Goal: Navigation & Orientation: Find specific page/section

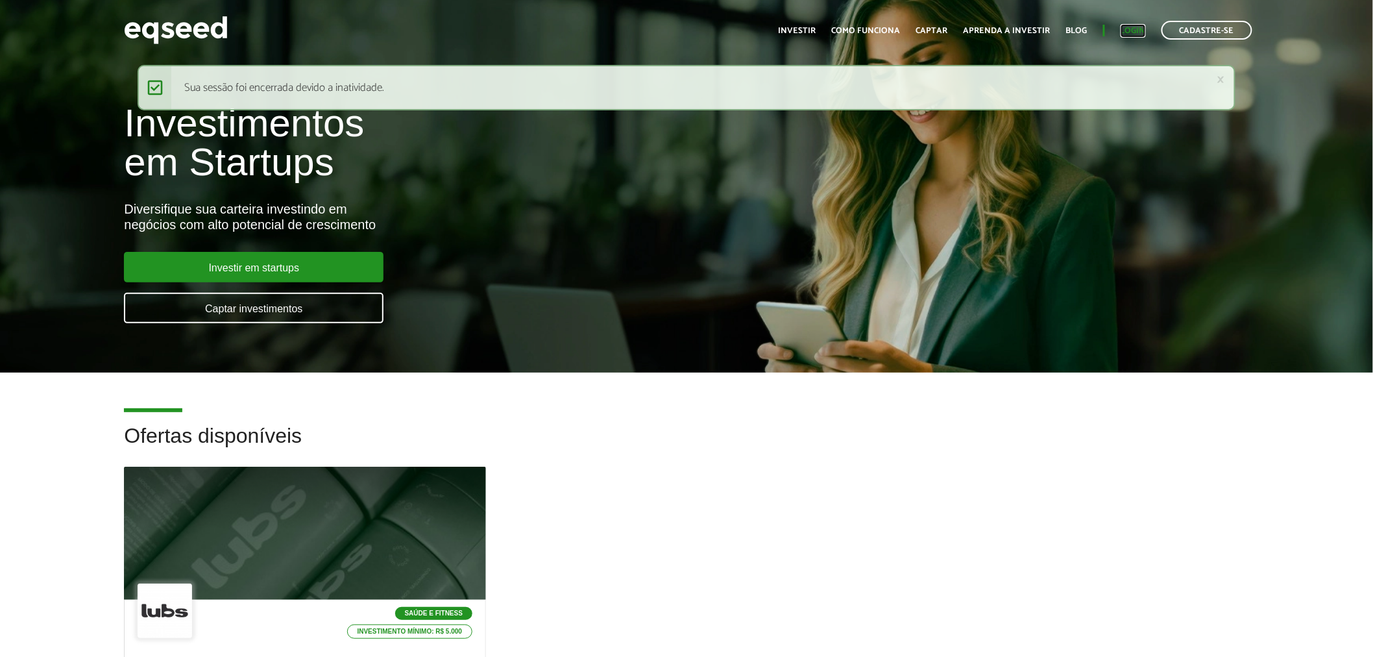
click at [1140, 28] on link "Login" at bounding box center [1132, 31] width 25 height 8
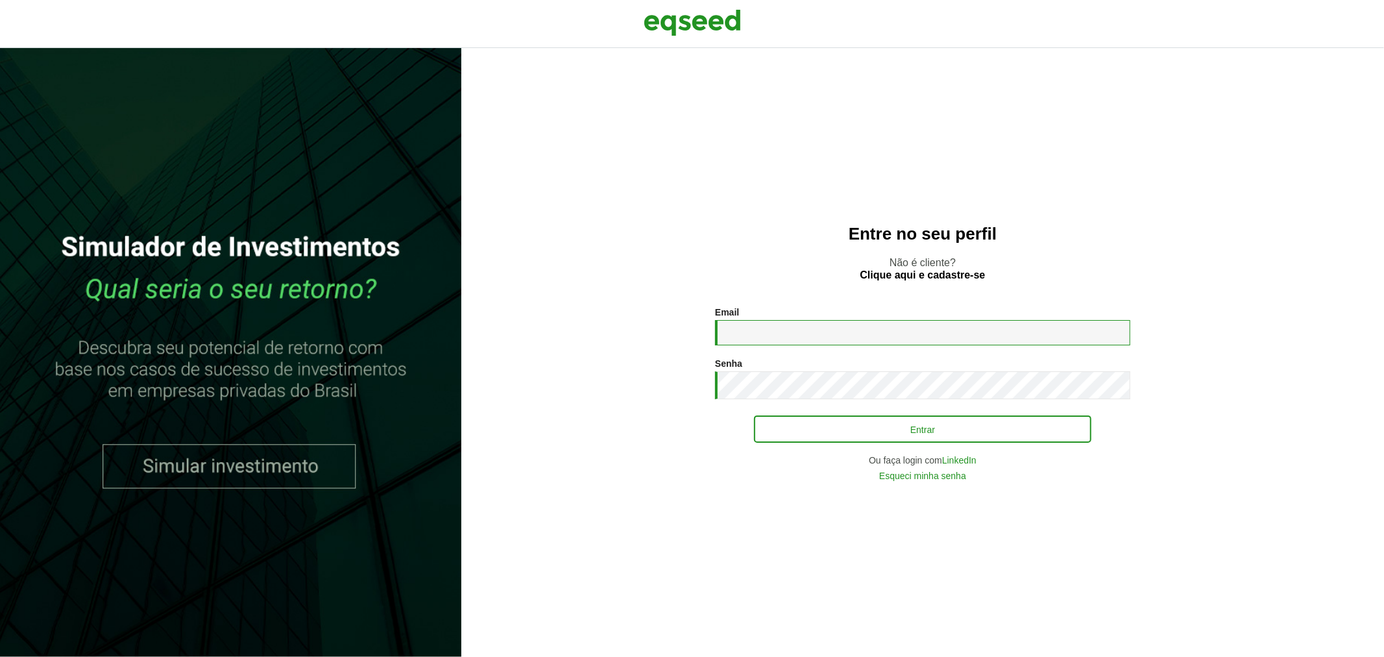
type input "**********"
click at [800, 424] on button "Entrar" at bounding box center [922, 428] width 337 height 25
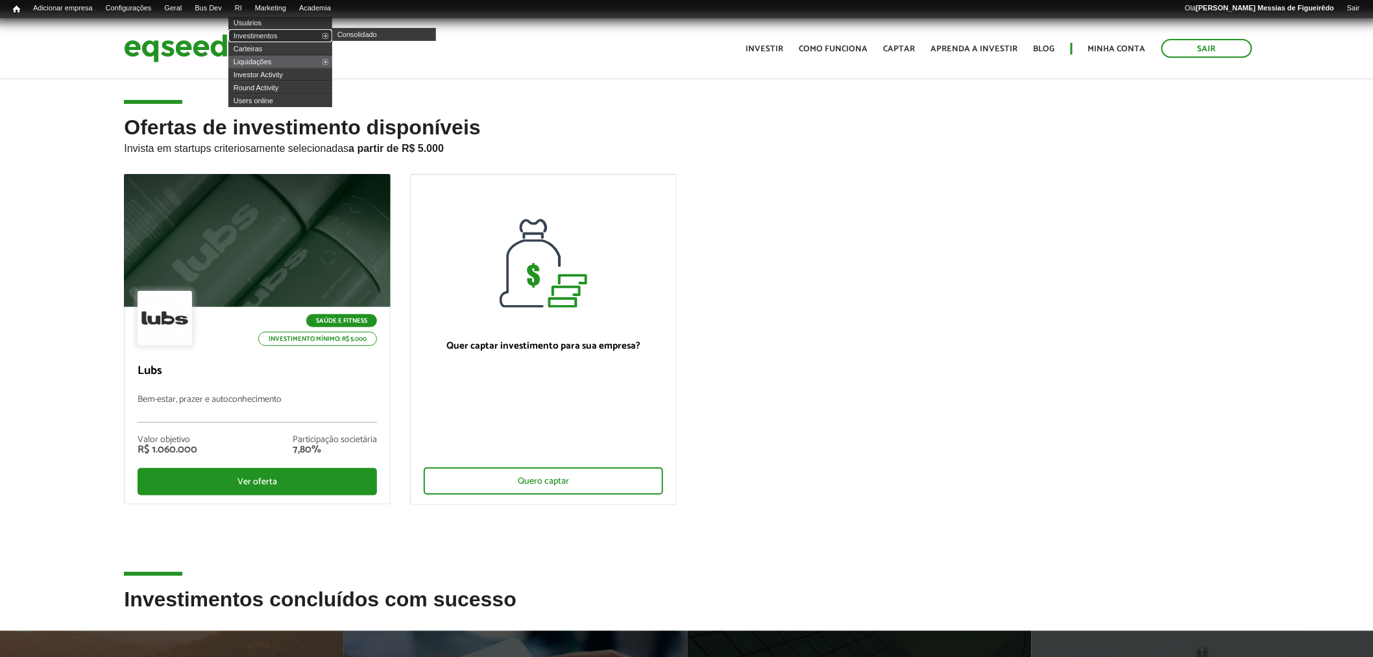
click at [263, 30] on link "Investimentos" at bounding box center [280, 35] width 104 height 13
